Goal: Complete application form

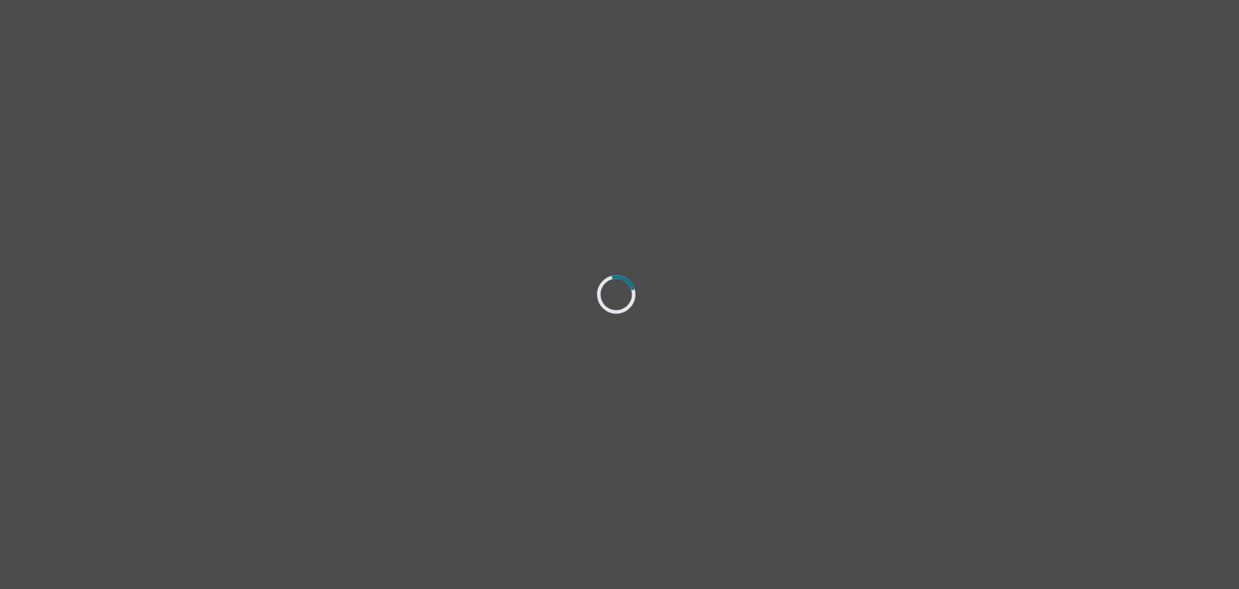
select select "[DEMOGRAPHIC_DATA]"
select select "she/her"
select select "Married"
select select "Bachelor degree"
select select "Instagram"
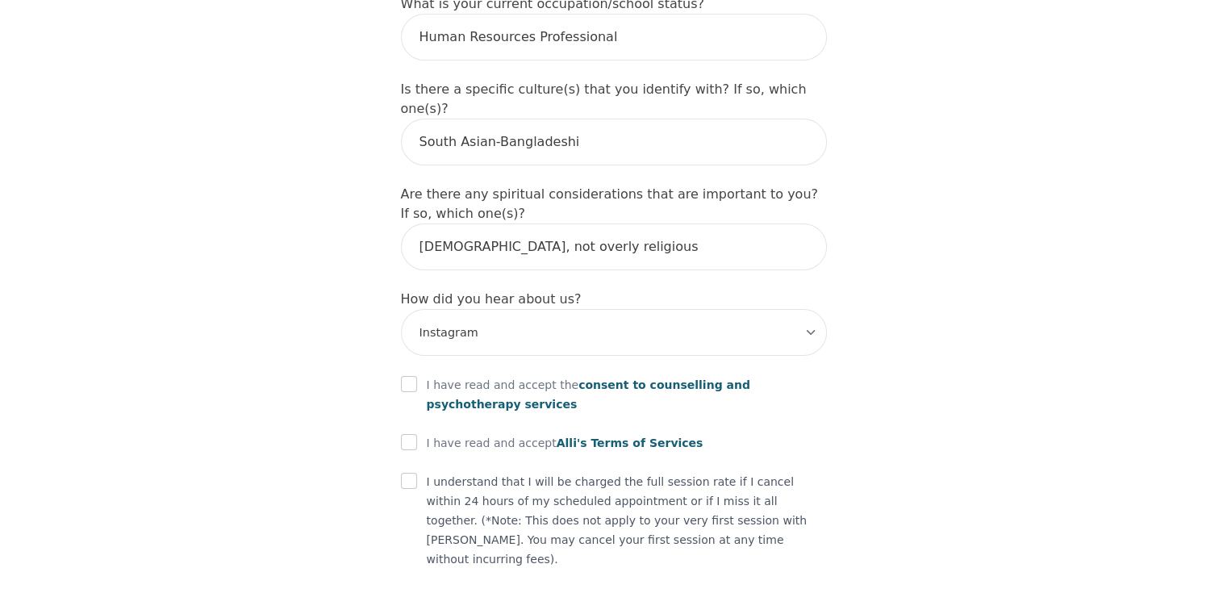
scroll to position [1820, 0]
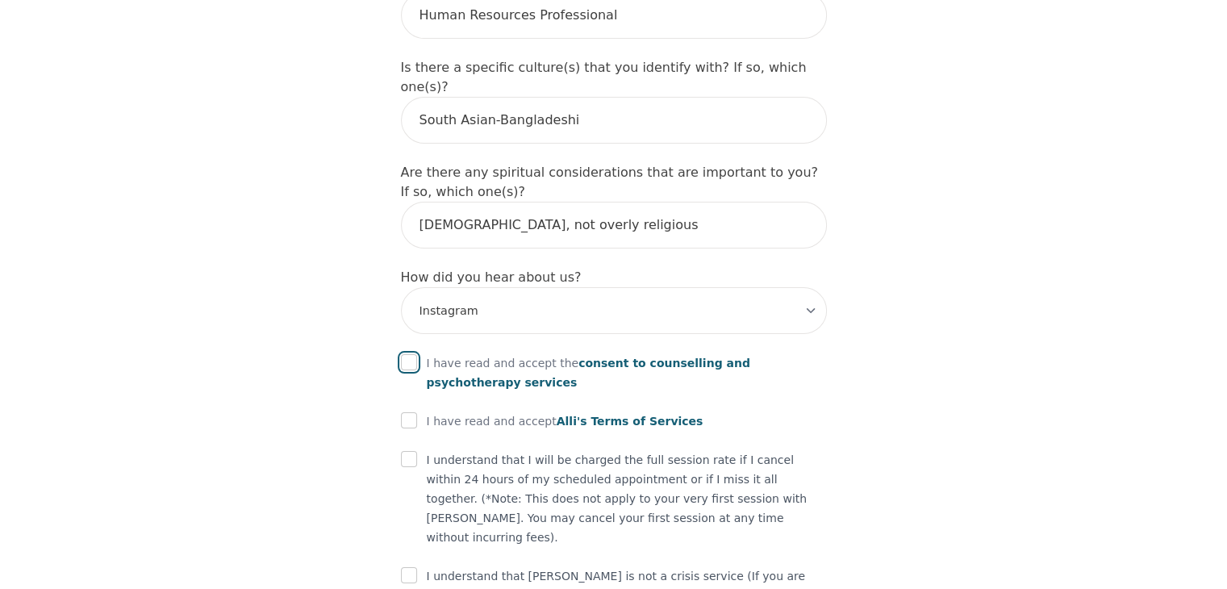
click at [407, 354] on input "checkbox" at bounding box center [409, 362] width 16 height 16
checkbox input "true"
click at [407, 412] on input "checkbox" at bounding box center [409, 420] width 16 height 16
checkbox input "true"
click at [407, 450] on div at bounding box center [409, 459] width 16 height 19
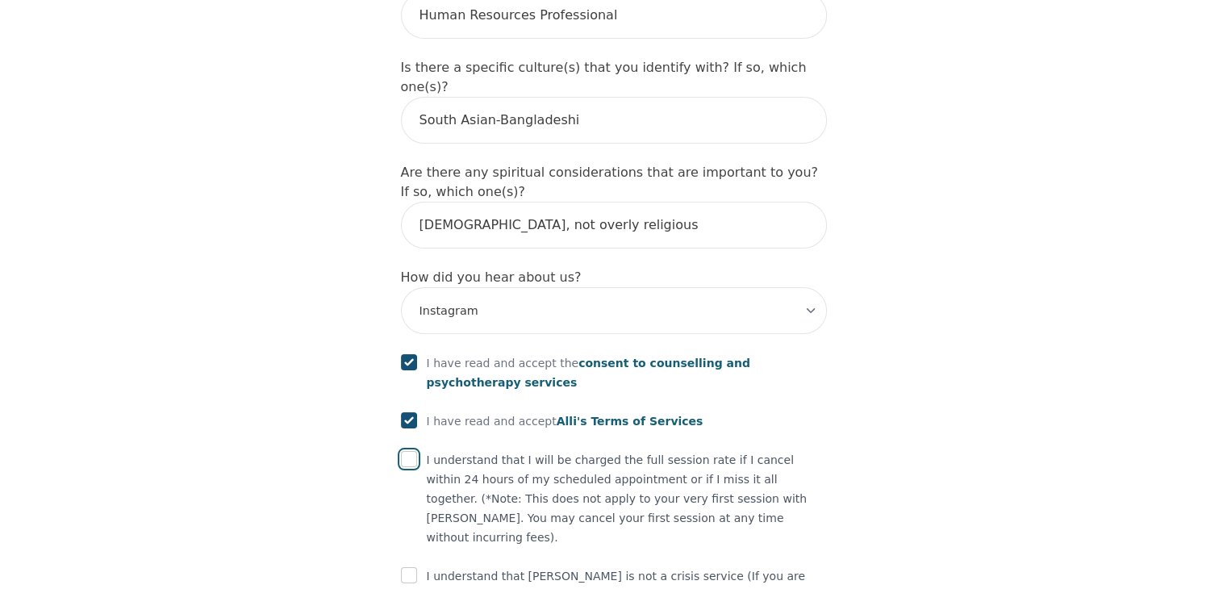
click at [413, 451] on input "checkbox" at bounding box center [409, 459] width 16 height 16
checkbox input "true"
click at [410, 567] on input "checkbox" at bounding box center [409, 575] width 16 height 16
checkbox input "true"
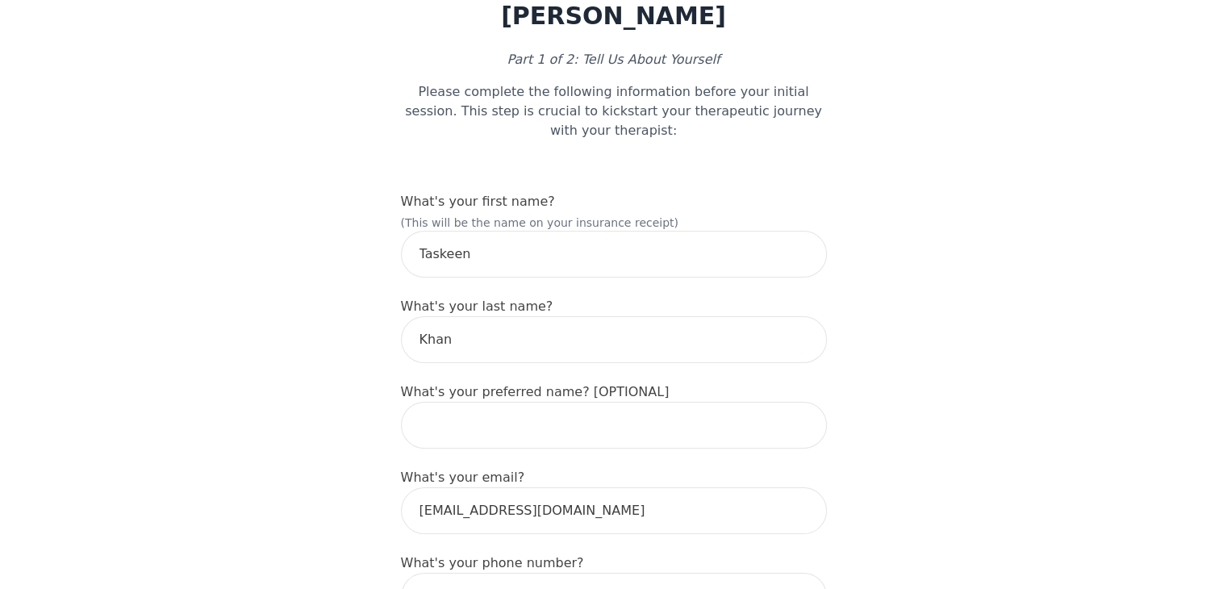
scroll to position [0, 0]
